Goal: Information Seeking & Learning: Learn about a topic

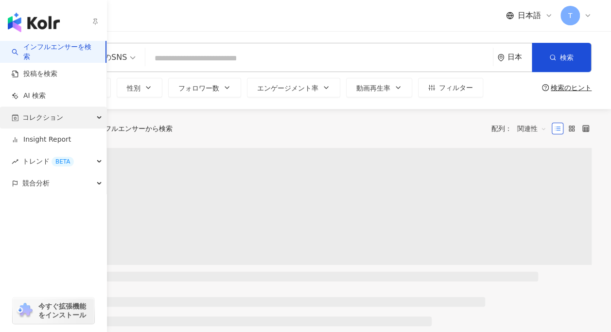
click at [52, 114] on span "コレクション" at bounding box center [42, 118] width 41 height 22
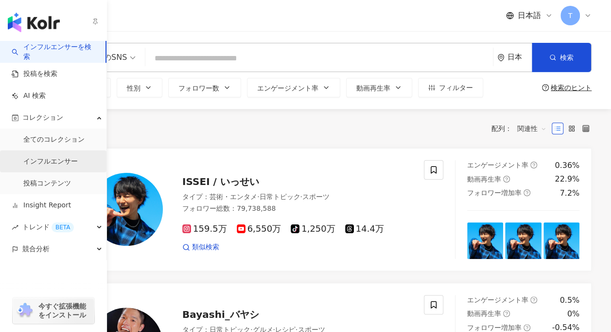
click at [53, 160] on link "インフルエンサー" at bounding box center [50, 162] width 54 height 10
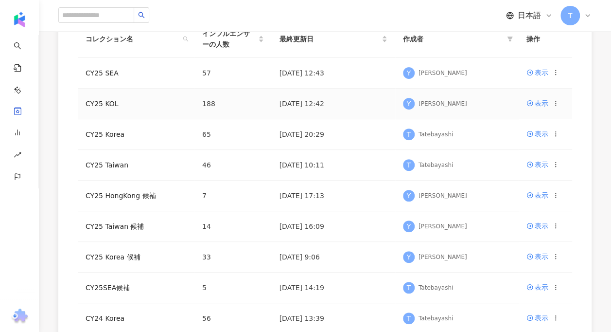
scroll to position [187, 0]
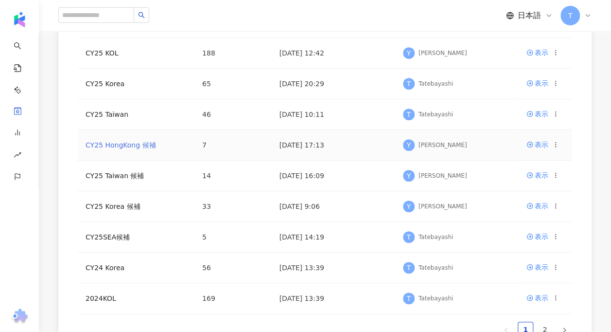
click at [137, 141] on link "CY25 HongKong 候補" at bounding box center [121, 145] width 70 height 8
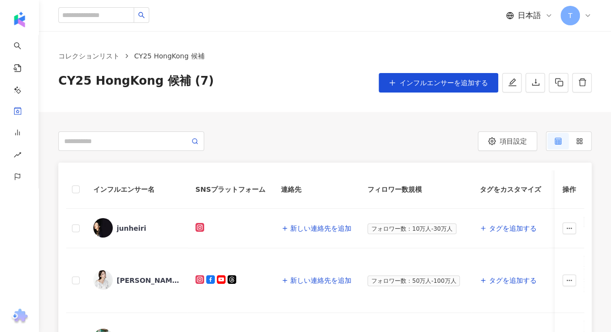
scroll to position [146, 0]
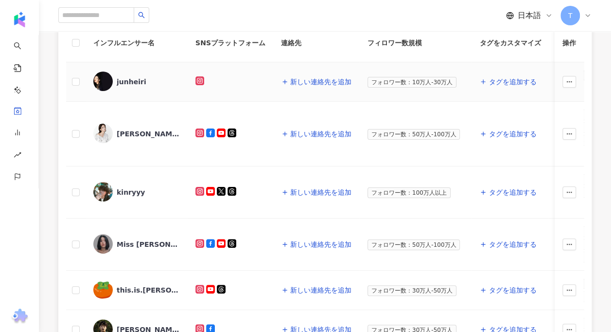
click at [121, 79] on div "junheiri" at bounding box center [132, 82] width 30 height 10
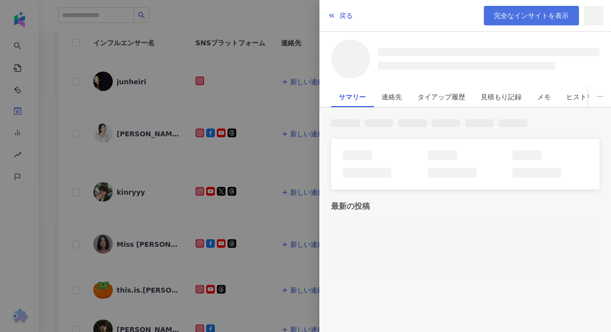
click at [545, 19] on span "完全なインサイトを表示" at bounding box center [531, 16] width 75 height 8
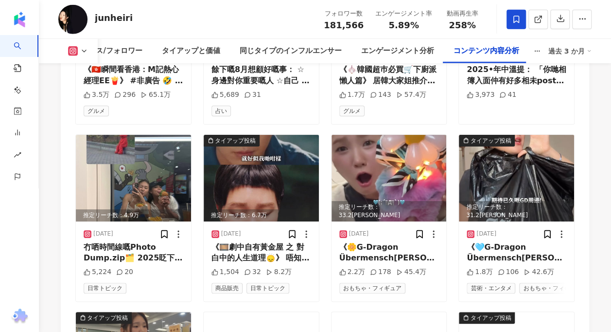
scroll to position [3258, 0]
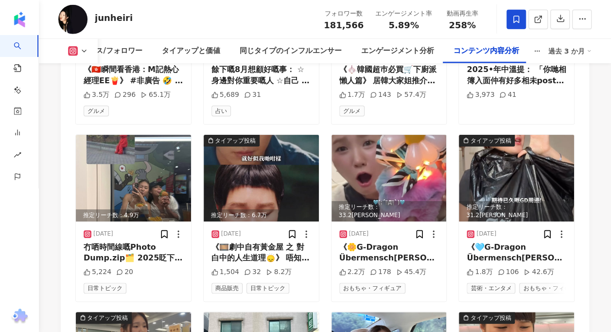
click at [560, 135] on img at bounding box center [516, 178] width 115 height 87
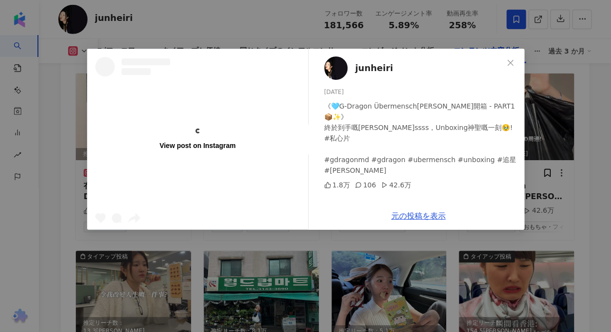
scroll to position [3319, 0]
click at [603, 187] on div "View post on Instagram junheiri [DATE] 《🩵G-Dragon Übermensch[PERSON_NAME]開箱 - P…" at bounding box center [305, 166] width 611 height 332
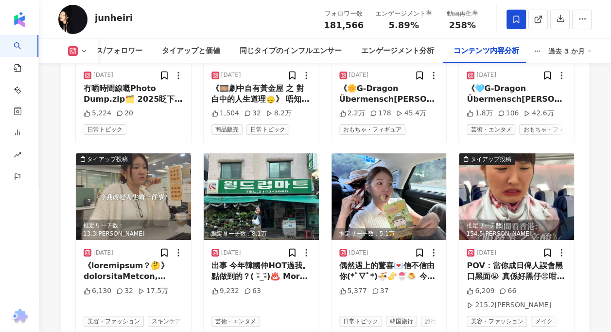
scroll to position [3540, 0]
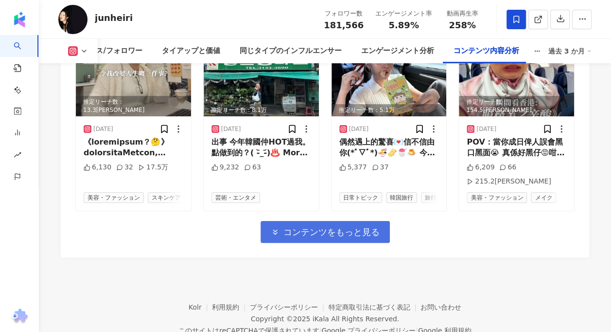
click at [312, 231] on button "コンテンツをもっと見る" at bounding box center [325, 232] width 129 height 22
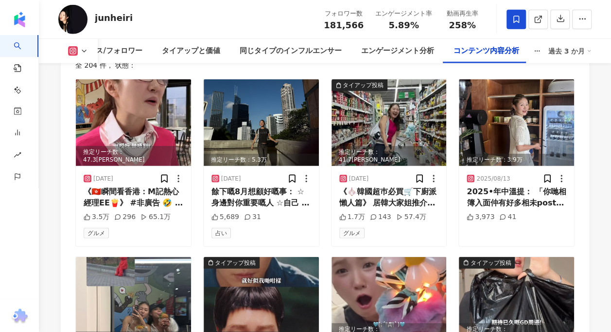
scroll to position [3120, 0]
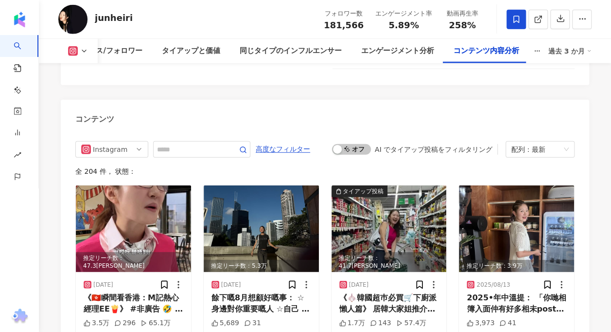
scroll to position [3030, 0]
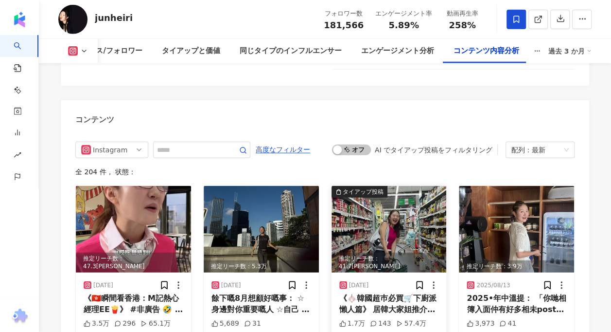
click at [401, 218] on img at bounding box center [389, 229] width 115 height 87
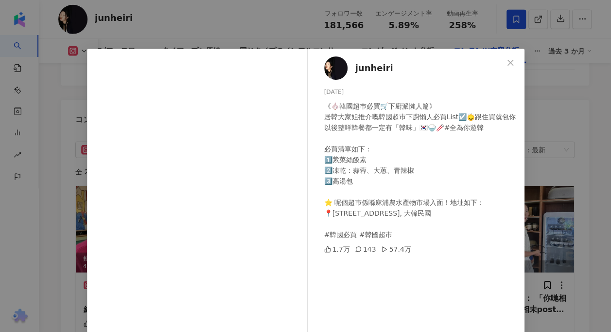
click at [565, 101] on div "junheiri [DATE] 《🧄韓國超巿必買🛒下廚派懶人篇》 居韓大家姐推介嘅韓國超巿下廚懶人必買List☑️🙂‍↕️跟住買就包你以後整咩韓餐都一定有「韓…" at bounding box center [305, 166] width 611 height 332
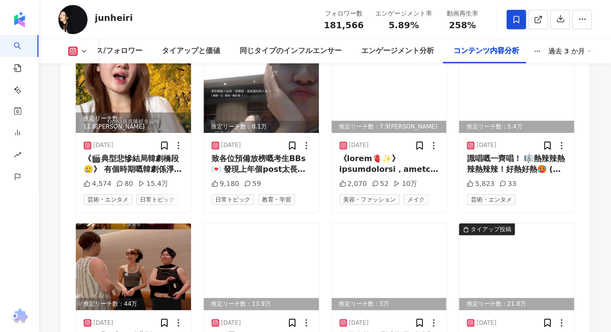
scroll to position [4024, 0]
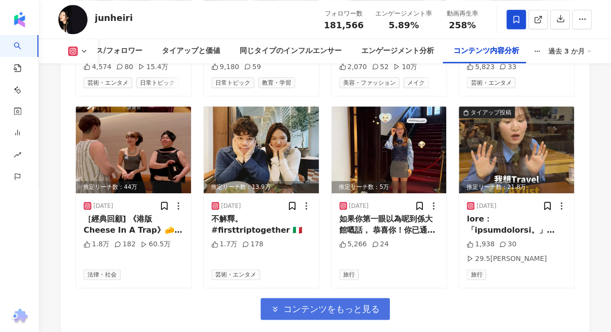
click at [362, 303] on span "コンテンツをもっと見る" at bounding box center [332, 308] width 96 height 11
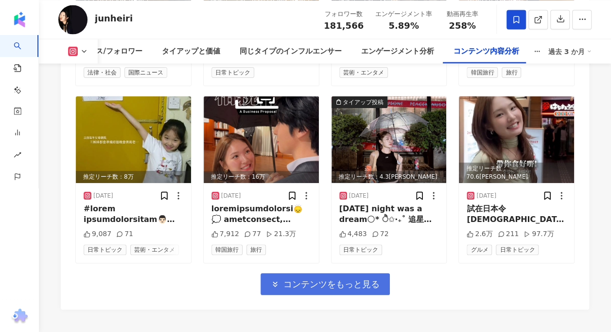
scroll to position [4581, 0]
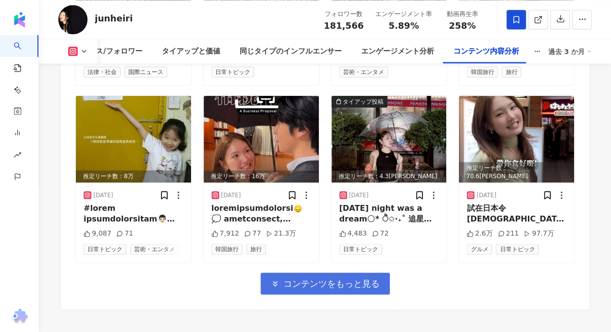
click at [354, 278] on span "コンテンツをもっと見る" at bounding box center [332, 283] width 96 height 11
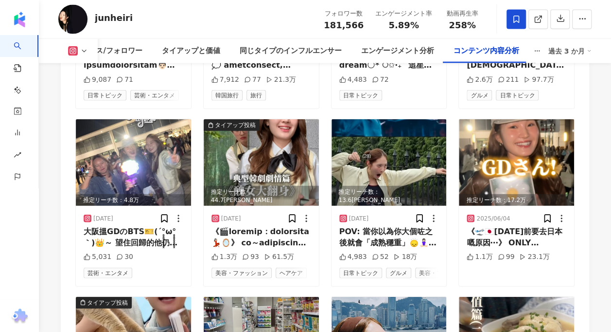
scroll to position [4732, 0]
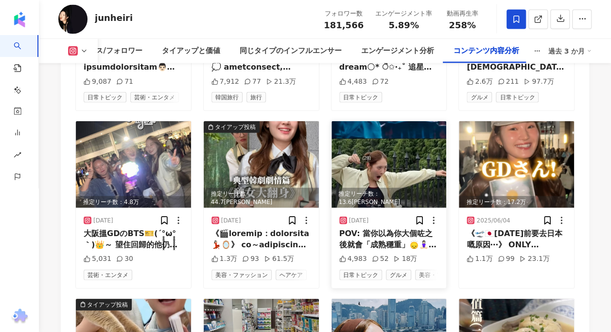
click at [375, 121] on img at bounding box center [389, 164] width 115 height 87
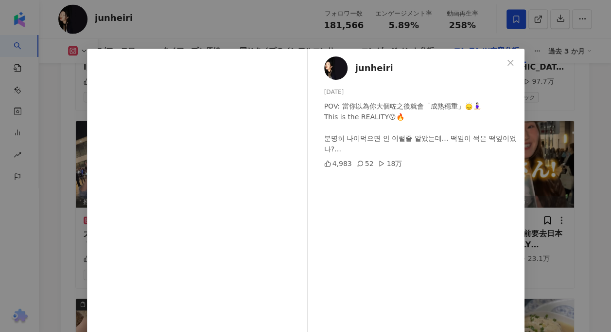
scroll to position [4442, 0]
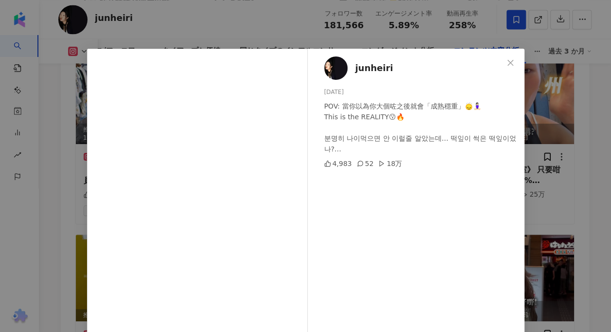
click at [596, 152] on div "junheiri [DATE] POV: 當你以為你大個咗之後就會「成熟穩重」🙂‍↕️🧘🏻‍♀️ This is the REALITY😗🔥 분명히 나이먹으…" at bounding box center [305, 166] width 611 height 332
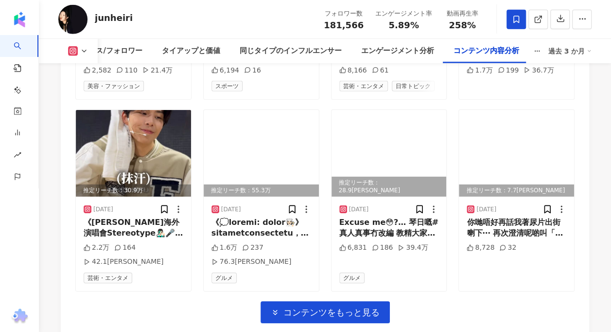
scroll to position [5099, 0]
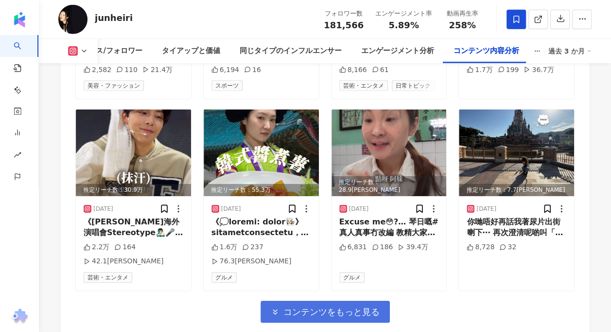
click at [357, 306] on span "コンテンツをもっと見る" at bounding box center [332, 311] width 96 height 11
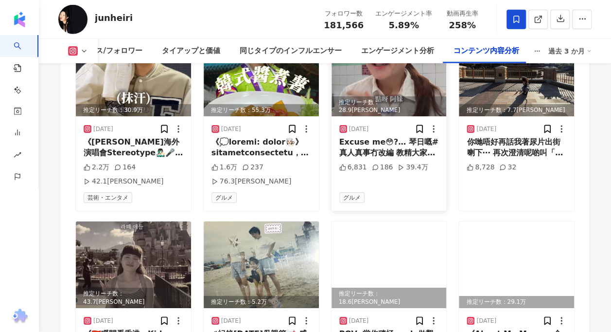
scroll to position [5177, 0]
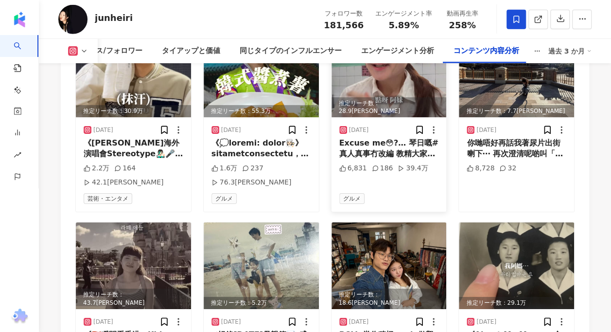
click at [371, 222] on img at bounding box center [389, 265] width 115 height 87
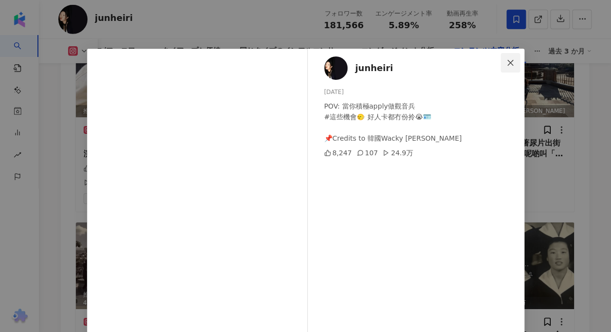
click at [509, 62] on icon "close" at bounding box center [511, 63] width 8 height 8
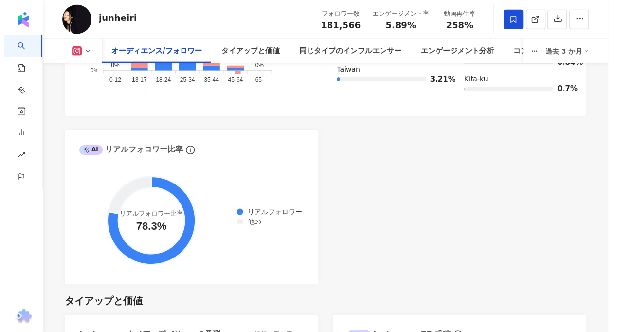
scroll to position [1098, 0]
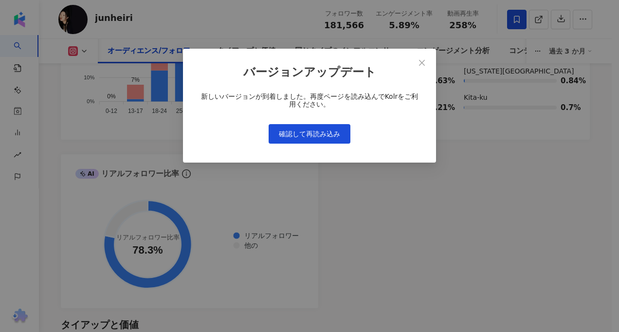
click at [333, 186] on div "バージョンアップデート 新しいバージョンが到着しました。再度ページを読み込んでKolrをご利用ください。 確認して再読み込み" at bounding box center [309, 166] width 619 height 332
click at [324, 130] on span "確認して再読み込み" at bounding box center [309, 134] width 61 height 8
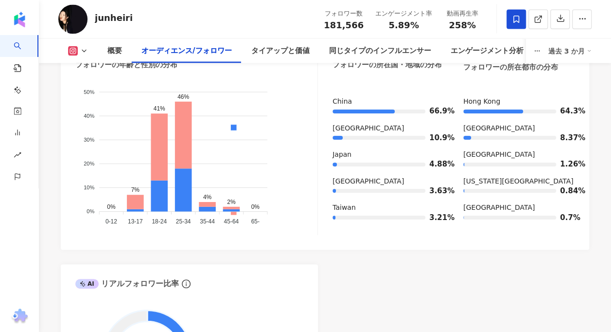
drag, startPoint x: 0, startPoint y: 0, endPoint x: 329, endPoint y: 89, distance: 340.9
click at [329, 89] on div "オーディエンスの性別 女性 65.4% オーディエンスの年齢 25-34 歲 46.1% フォロワーの年齢と性別の分布 男 女性 50% 50% 40% 40…" at bounding box center [324, 127] width 499 height 216
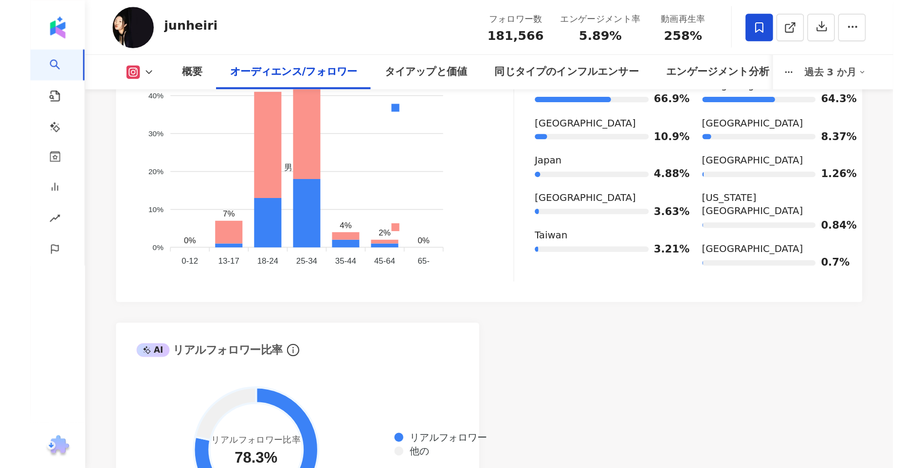
scroll to position [1029, 0]
